Goal: Task Accomplishment & Management: Use online tool/utility

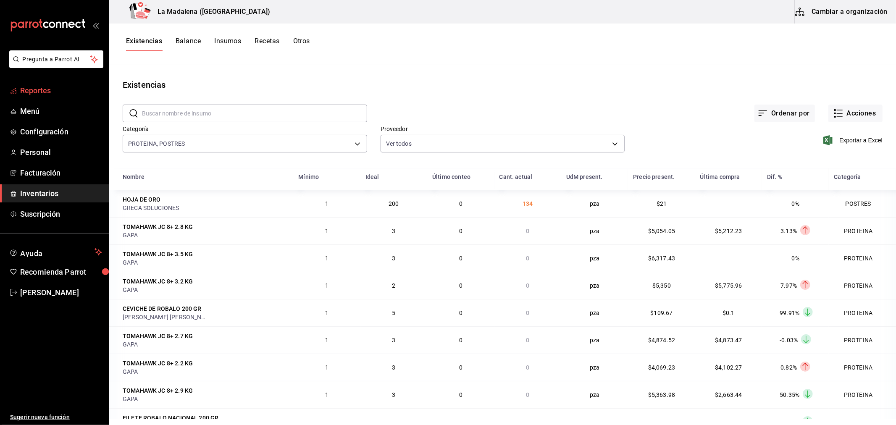
click at [63, 86] on span "Reportes" at bounding box center [61, 90] width 82 height 11
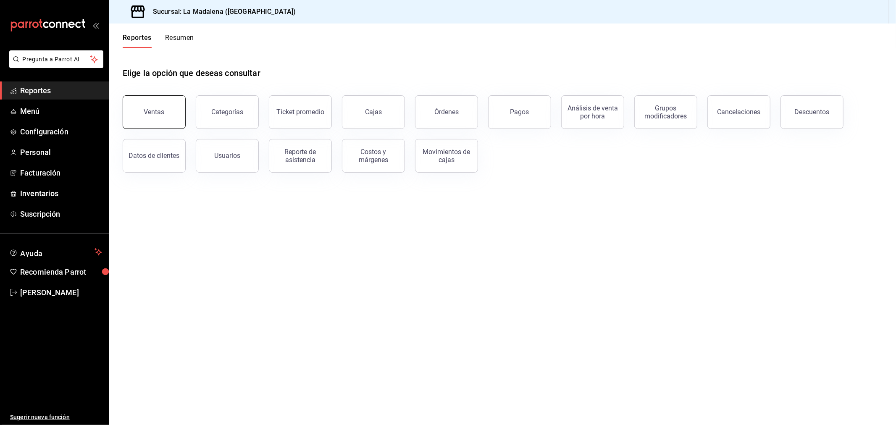
click at [152, 118] on button "Ventas" at bounding box center [154, 112] width 63 height 34
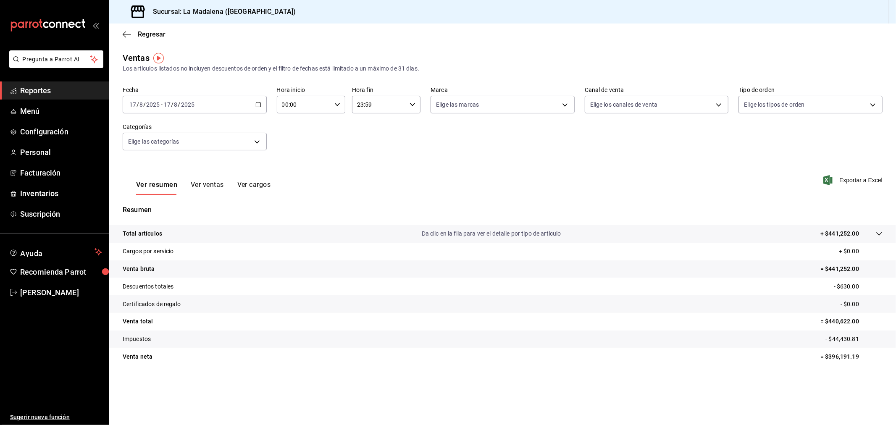
click at [259, 107] on \(Stroke\) "button" at bounding box center [258, 105] width 5 height 5
click at [174, 211] on li "Rango de fechas" at bounding box center [162, 205] width 79 height 19
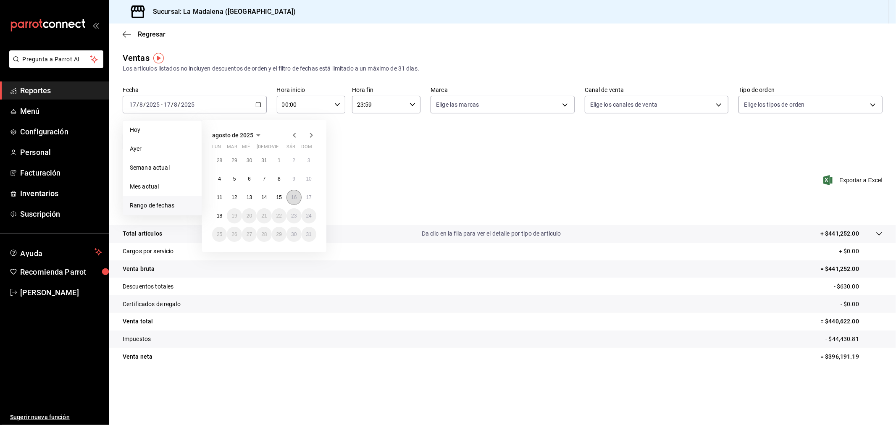
click at [294, 198] on abbr "16" at bounding box center [293, 198] width 5 height 6
click at [311, 195] on abbr "17" at bounding box center [308, 198] width 5 height 6
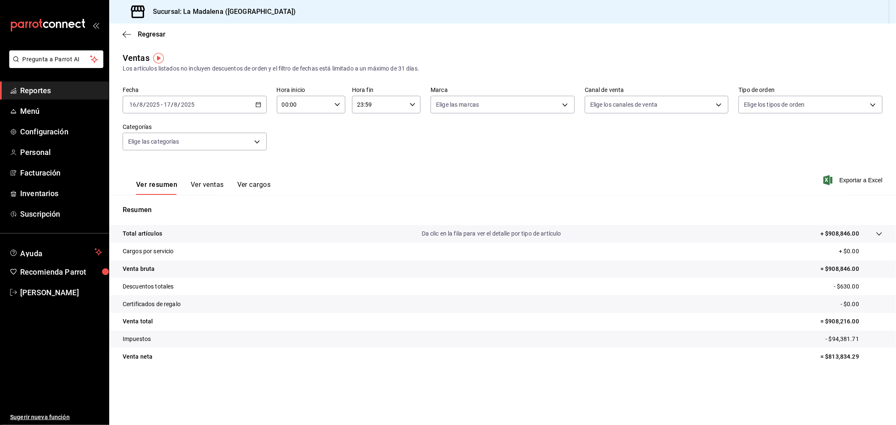
click at [340, 109] on div "00:00 Hora inicio" at bounding box center [311, 105] width 69 height 18
click at [293, 185] on span "10" at bounding box center [294, 188] width 21 height 7
type input "10:00"
click at [370, 108] on div at bounding box center [448, 212] width 896 height 425
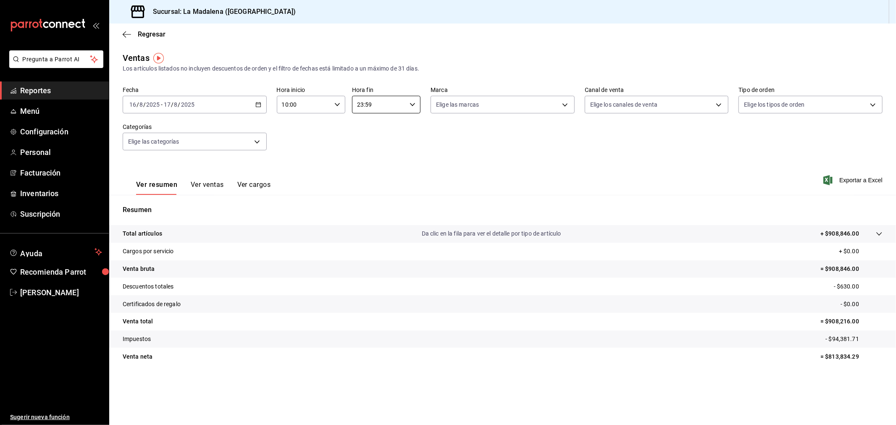
click at [370, 108] on input "23:59" at bounding box center [379, 104] width 54 height 17
click at [365, 162] on button "04" at bounding box center [369, 168] width 31 height 17
type input "04:59"
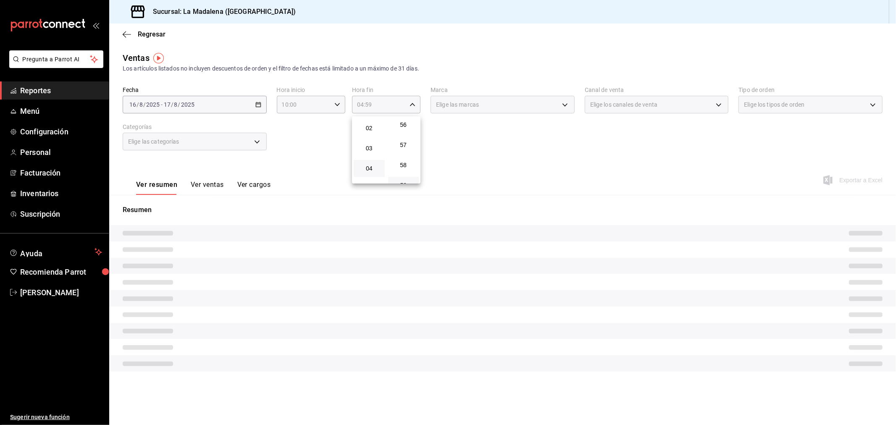
click at [494, 159] on div at bounding box center [448, 212] width 896 height 425
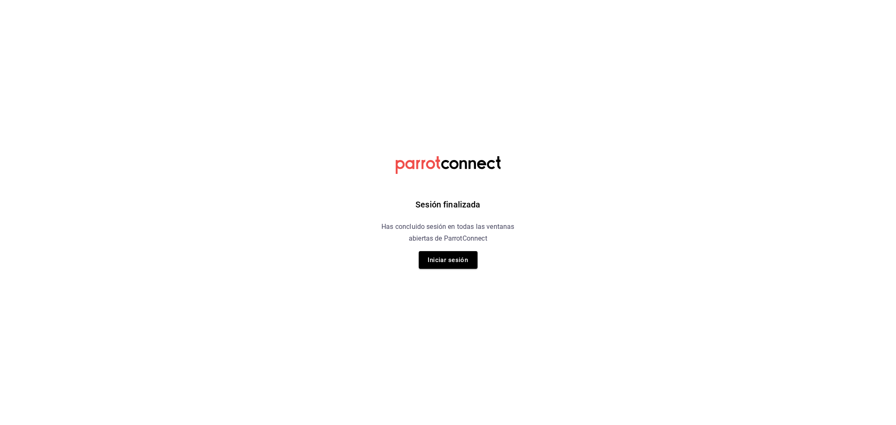
click at [454, 248] on div "Sesión finalizada Has concluido sesión en todas las ventanas abiertas de Parrot…" at bounding box center [448, 212] width 212 height 425
click at [459, 262] on button "Iniciar sesión" at bounding box center [448, 260] width 59 height 18
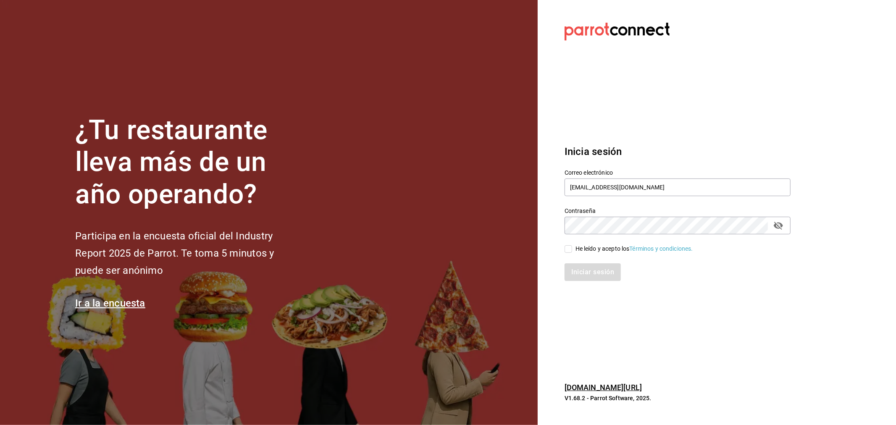
click at [602, 250] on div "He leído y acepto los Términos y condiciones." at bounding box center [635, 249] width 118 height 9
click at [572, 250] on input "He leído y acepto los Términos y condiciones." at bounding box center [569, 249] width 8 height 8
checkbox input "true"
click at [589, 277] on button "Iniciar sesión" at bounding box center [593, 273] width 57 height 18
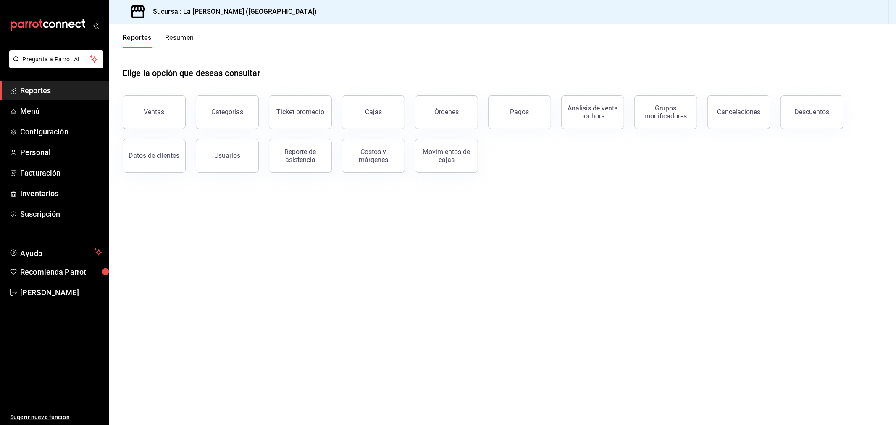
click at [156, 129] on div "Datos de clientes" at bounding box center [149, 151] width 73 height 44
click at [156, 125] on button "Ventas" at bounding box center [154, 112] width 63 height 34
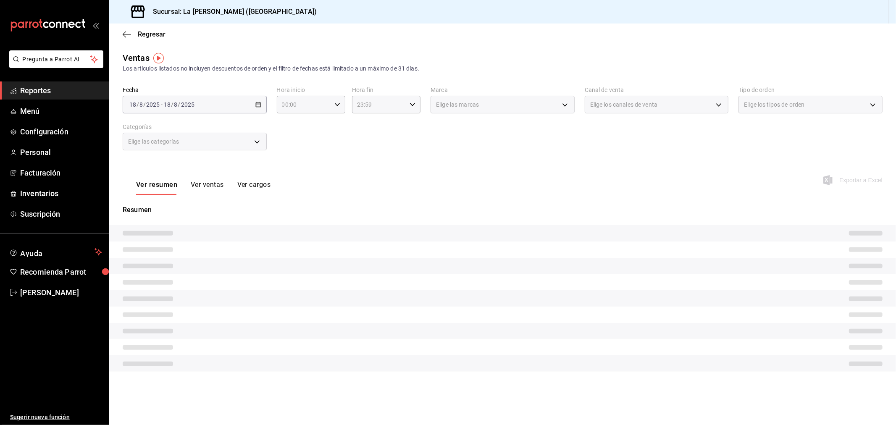
click at [220, 105] on div "[DATE] [DATE] - [DATE] [DATE]" at bounding box center [195, 105] width 144 height 18
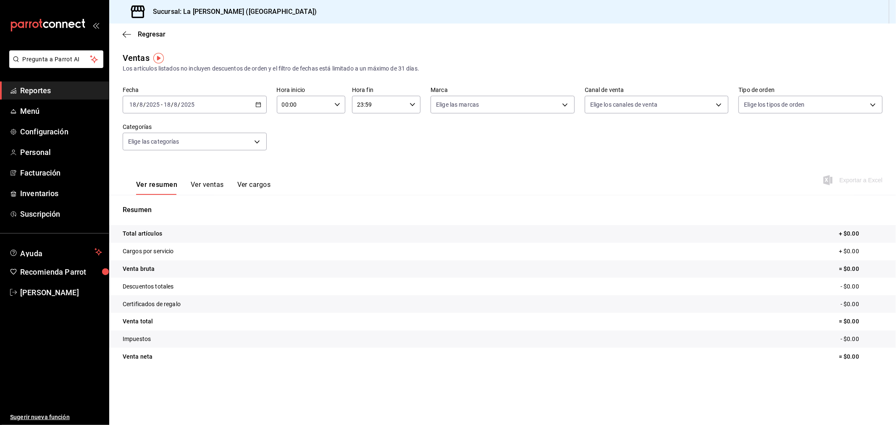
click at [221, 106] on div "[DATE] [DATE] - [DATE] [DATE]" at bounding box center [195, 105] width 144 height 18
click at [185, 196] on li "Mes actual" at bounding box center [162, 186] width 79 height 19
click at [225, 109] on div "[DATE] [DATE] - [DATE] [DATE]" at bounding box center [195, 105] width 144 height 18
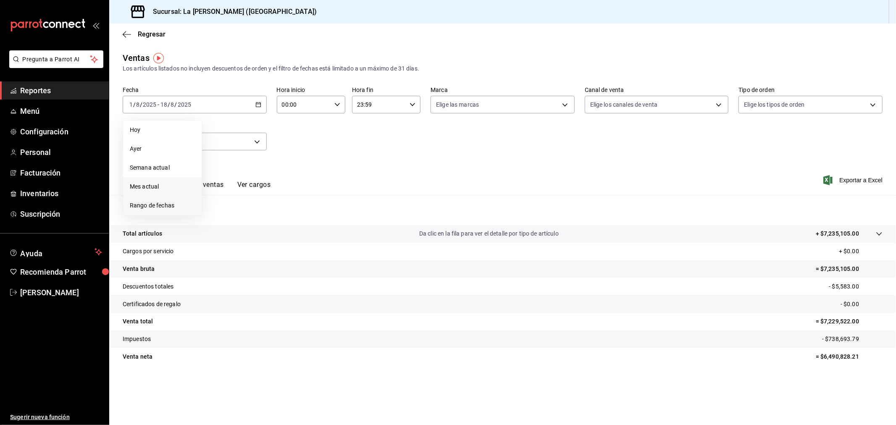
click at [180, 212] on li "Rango de fechas" at bounding box center [162, 205] width 79 height 19
click at [309, 200] on button "17" at bounding box center [309, 197] width 15 height 15
click at [225, 214] on button "18" at bounding box center [219, 215] width 15 height 15
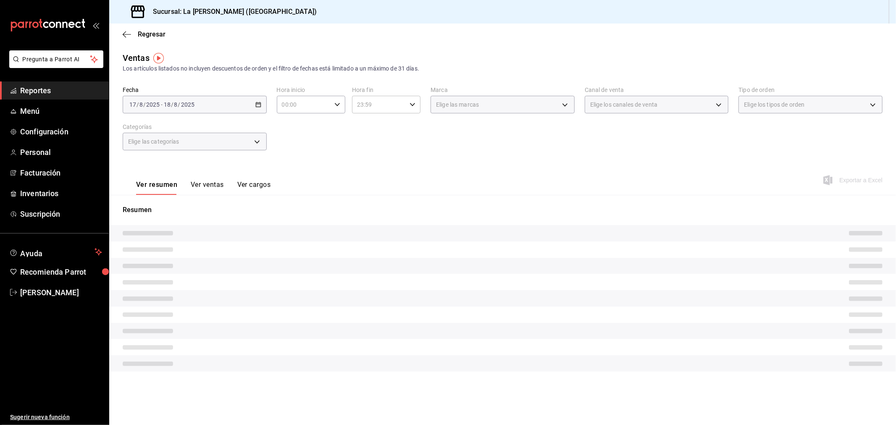
click at [311, 111] on input "00:00" at bounding box center [304, 104] width 54 height 17
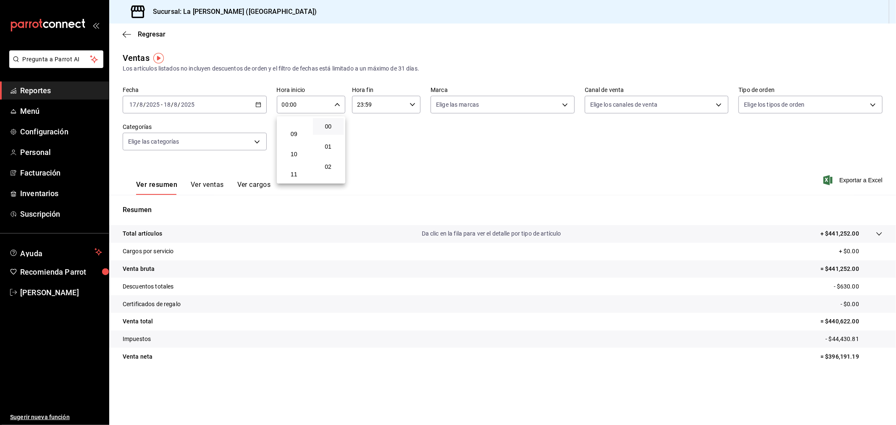
scroll to position [187, 0]
click at [296, 140] on span "10" at bounding box center [294, 141] width 21 height 7
type input "10:00"
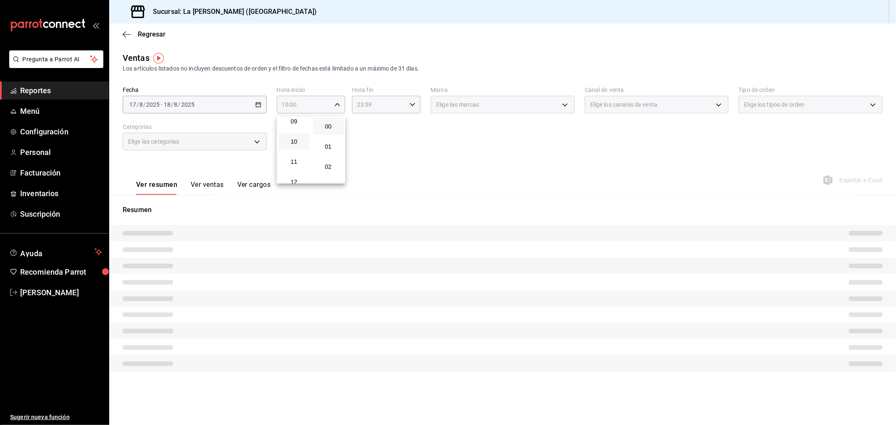
click at [394, 111] on div at bounding box center [448, 212] width 896 height 425
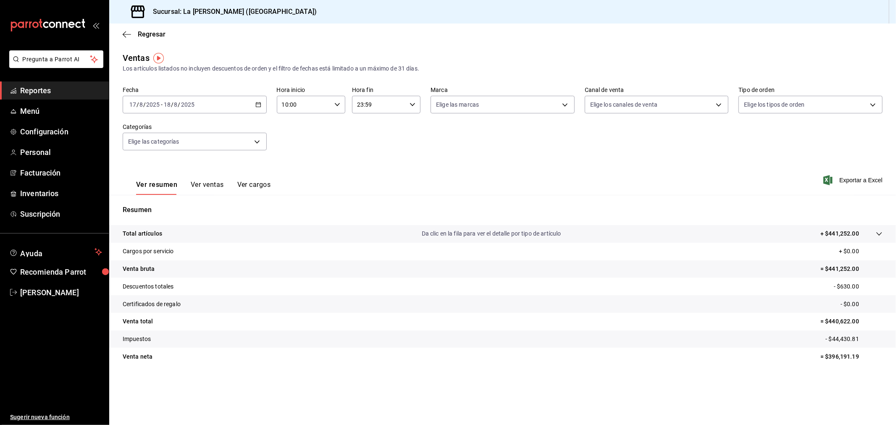
click at [394, 111] on input "23:59" at bounding box center [379, 104] width 54 height 17
click at [372, 165] on span "04" at bounding box center [369, 168] width 21 height 7
type input "04:59"
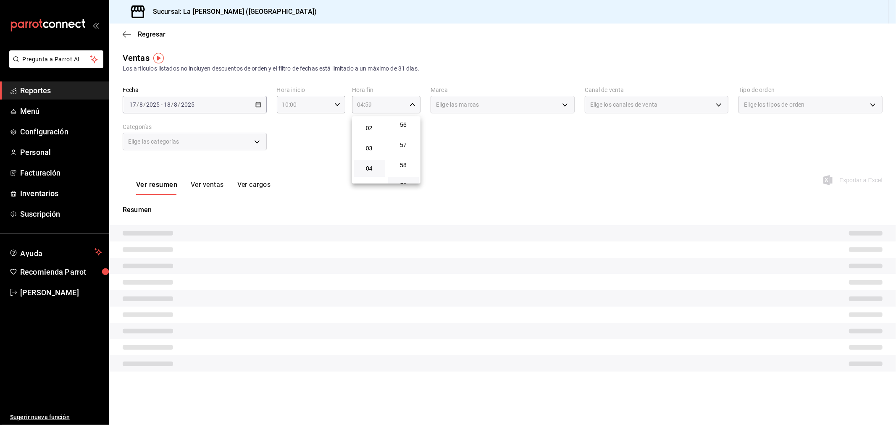
click at [516, 161] on div at bounding box center [448, 212] width 896 height 425
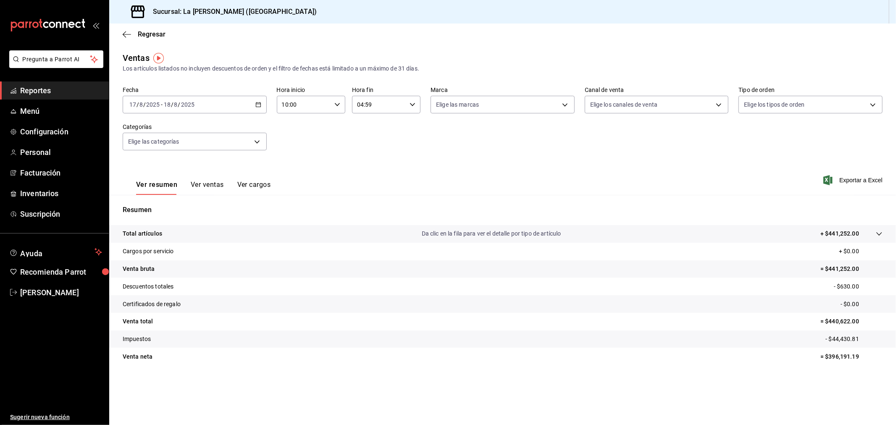
click at [256, 104] on icon "button" at bounding box center [259, 105] width 6 height 6
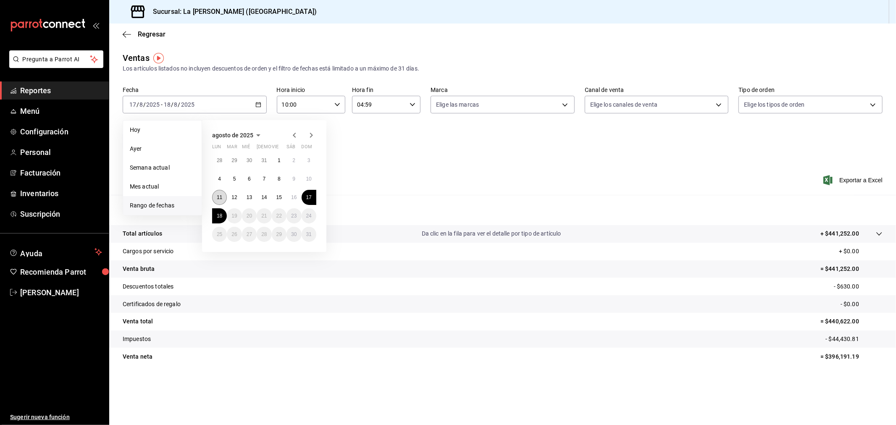
click at [225, 200] on button "11" at bounding box center [219, 197] width 15 height 15
click at [219, 214] on abbr "18" at bounding box center [219, 216] width 5 height 6
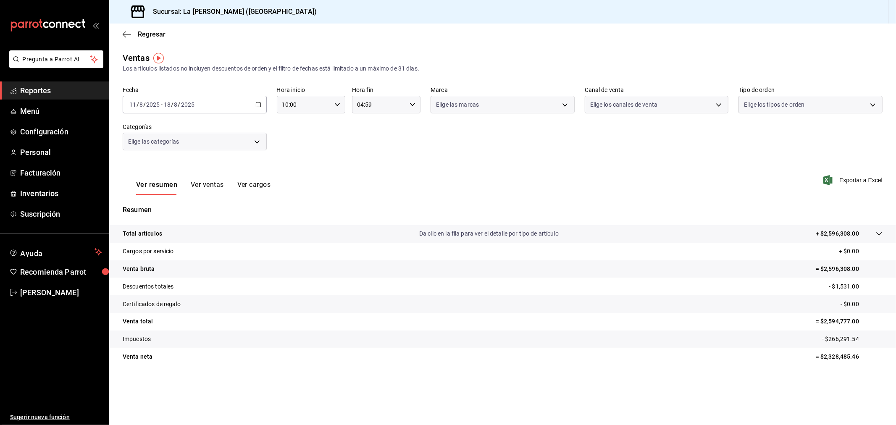
click at [544, 150] on div "Fecha [DATE] [DATE] - [DATE] [DATE] Hora inicio 10:00 Hora inicio Hora fin 04:5…" at bounding box center [503, 124] width 760 height 74
click at [257, 111] on div "[DATE] [DATE] - [DATE] [DATE]" at bounding box center [195, 105] width 144 height 18
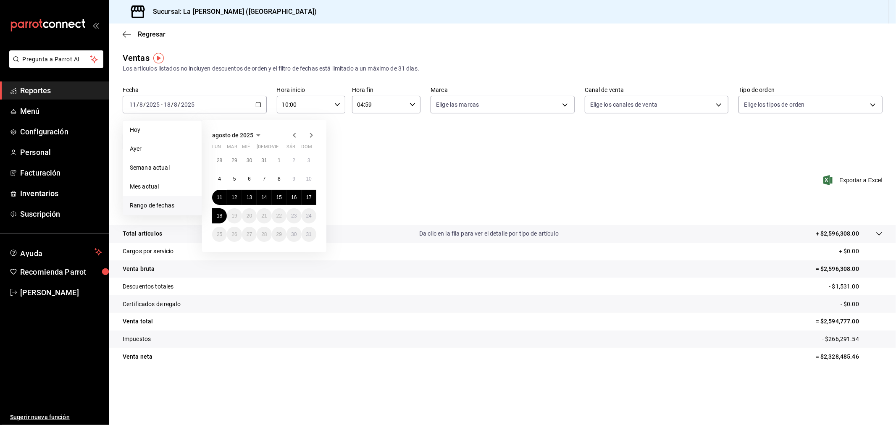
click at [253, 140] on icon "button" at bounding box center [258, 135] width 10 height 10
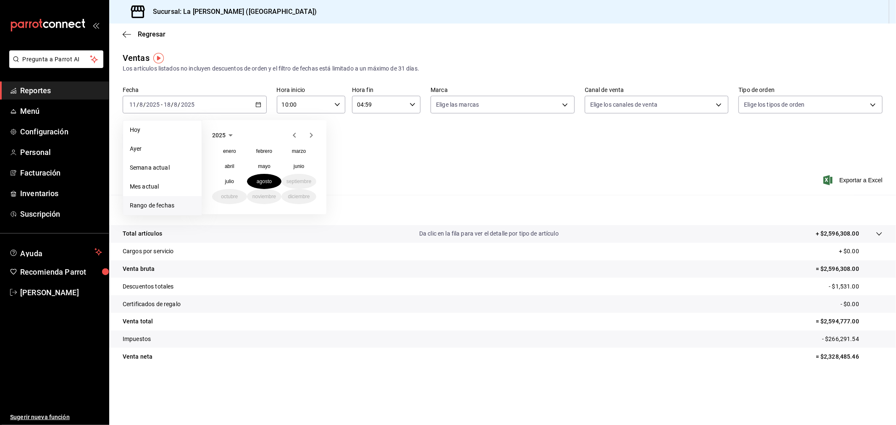
click at [227, 135] on icon "button" at bounding box center [231, 135] width 10 height 10
click at [238, 161] on button "2024" at bounding box center [229, 166] width 35 height 15
click at [250, 182] on button "agosto" at bounding box center [264, 181] width 35 height 15
click at [224, 195] on button "12" at bounding box center [219, 197] width 15 height 15
click at [223, 212] on button "19" at bounding box center [219, 215] width 15 height 15
